Goal: Task Accomplishment & Management: Complete application form

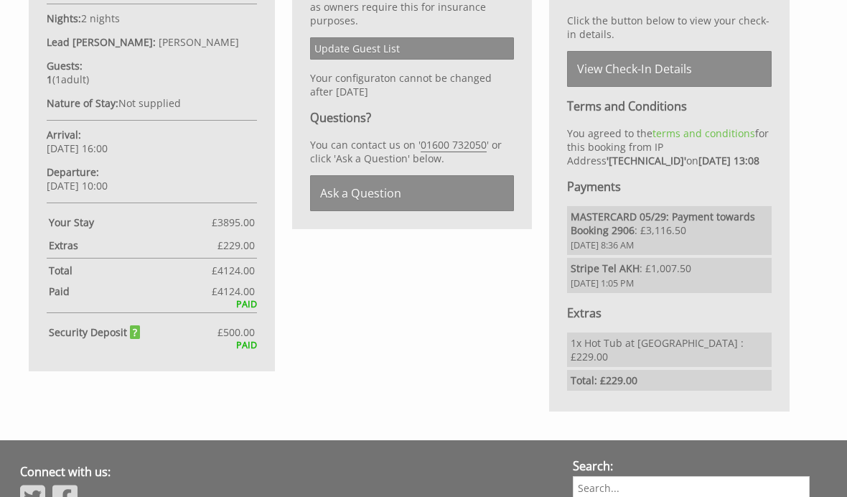
scroll to position [780, 0]
click at [374, 59] on link "Update Guest List" at bounding box center [412, 48] width 205 height 22
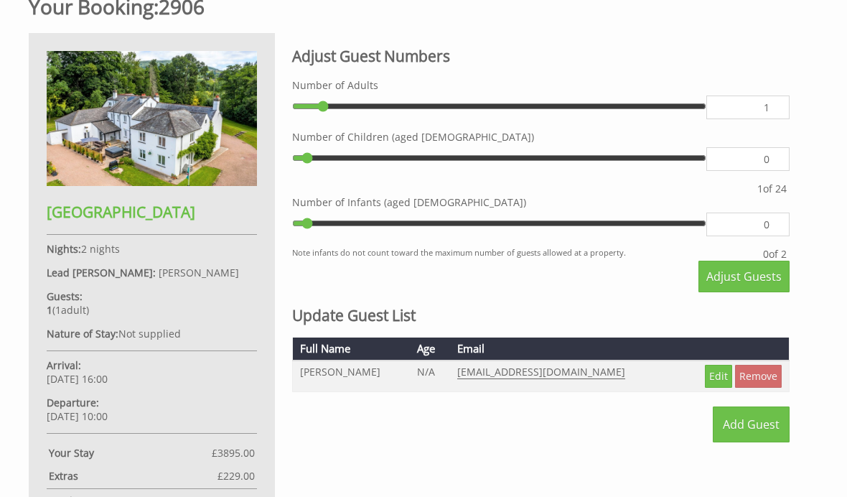
scroll to position [554, 0]
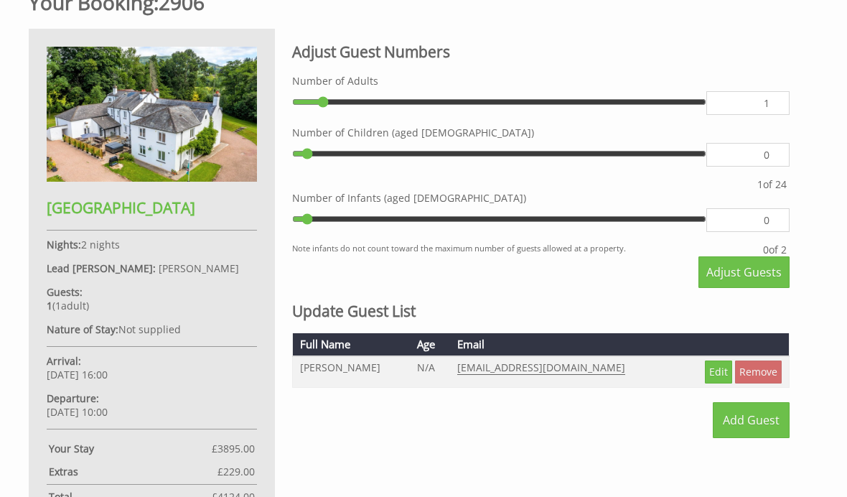
click at [734, 438] on link "Add Guest" at bounding box center [751, 420] width 77 height 36
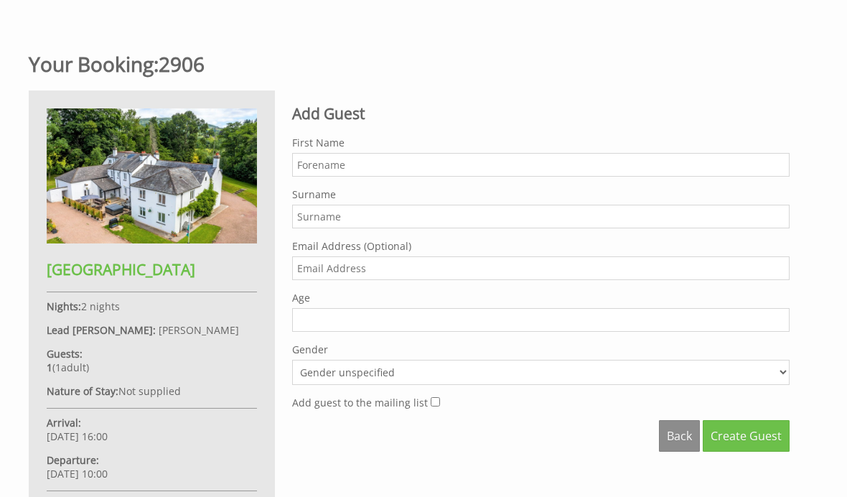
scroll to position [492, 0]
click at [314, 172] on input "First Name" at bounding box center [541, 165] width 498 height 24
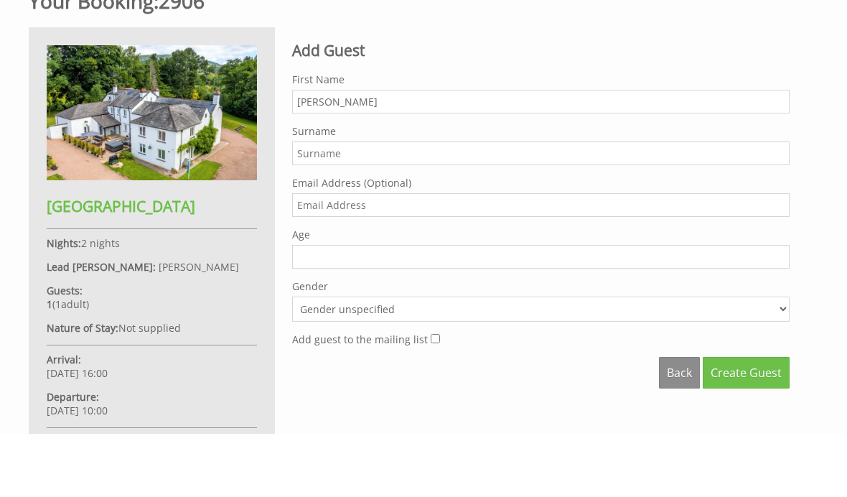
type input "[PERSON_NAME]"
click at [319, 205] on input "Surname" at bounding box center [541, 217] width 498 height 24
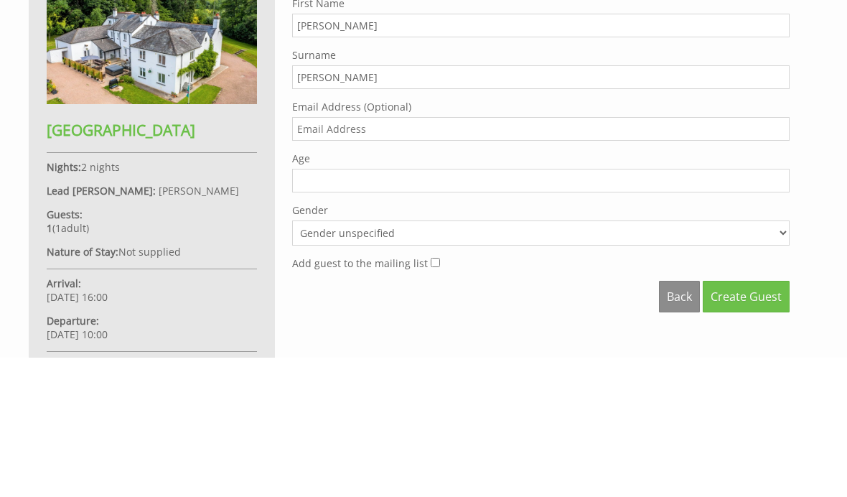
type input "[PERSON_NAME]"
click at [326, 309] on input "Age" at bounding box center [541, 321] width 498 height 24
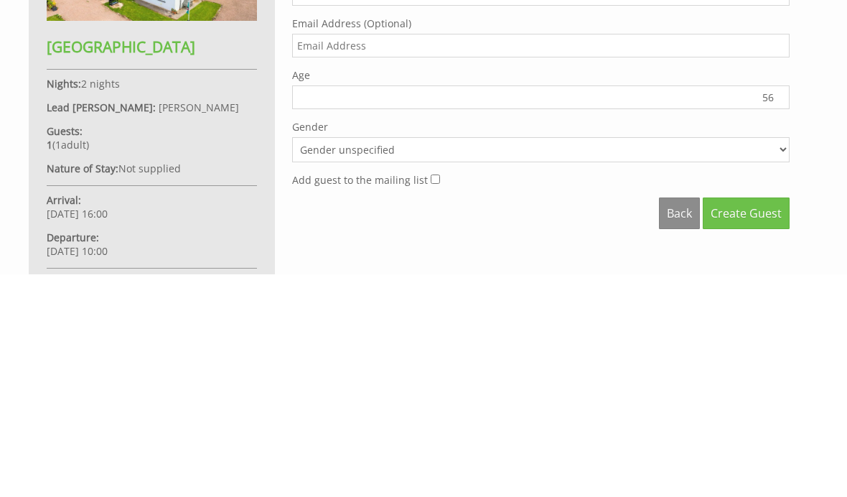
type input "56"
click at [778, 360] on select "Gender unspecified Gender [DEMOGRAPHIC_DATA] Gender [DEMOGRAPHIC_DATA]" at bounding box center [541, 372] width 498 height 25
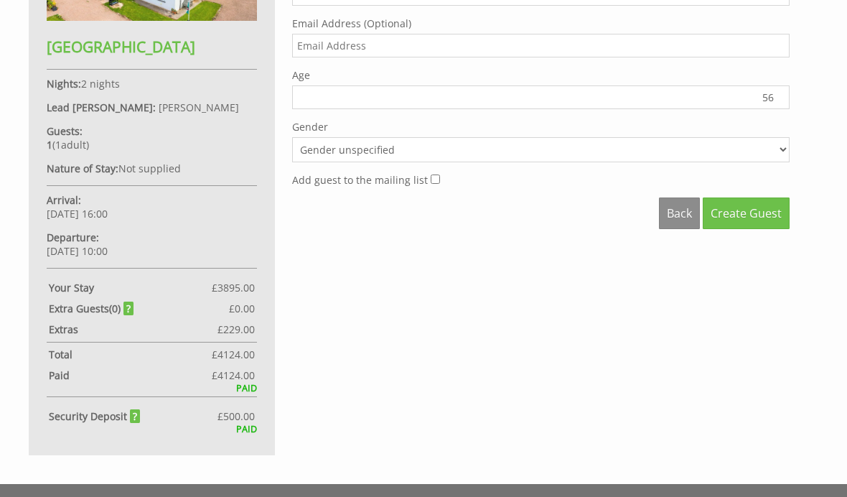
select select "gender_[DEMOGRAPHIC_DATA]"
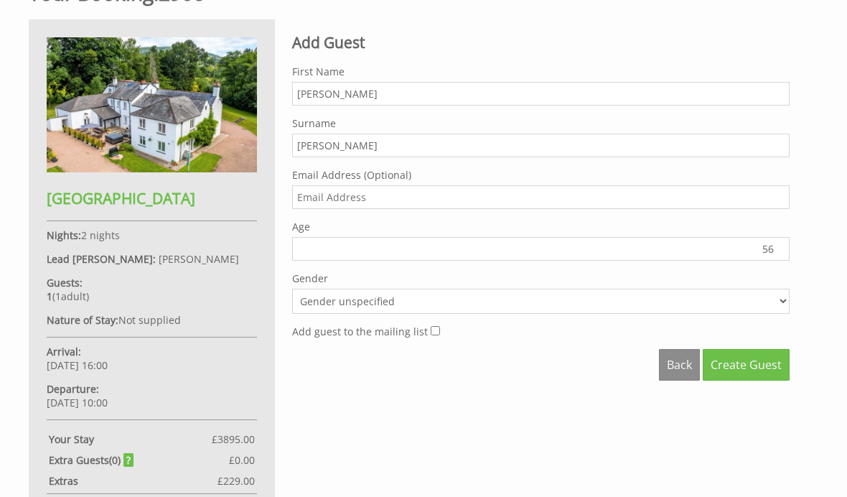
scroll to position [563, 0]
click at [734, 373] on span "Create Guest" at bounding box center [746, 365] width 71 height 16
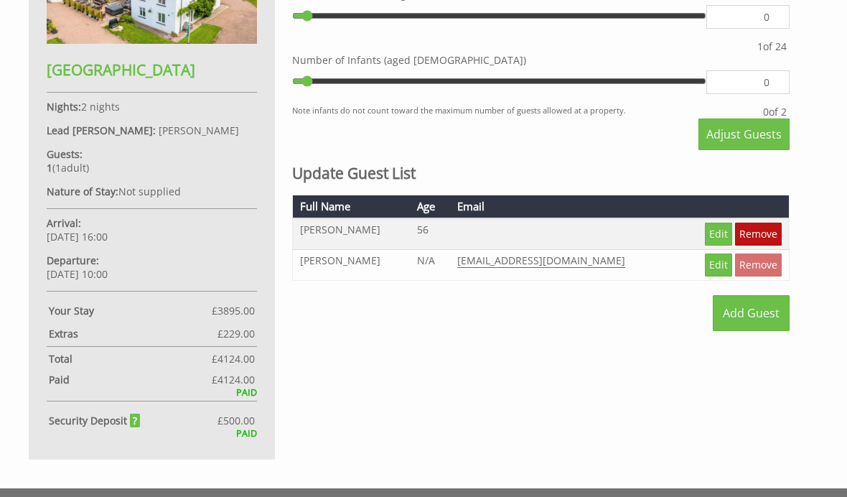
scroll to position [661, 0]
